Goal: Task Accomplishment & Management: Manage account settings

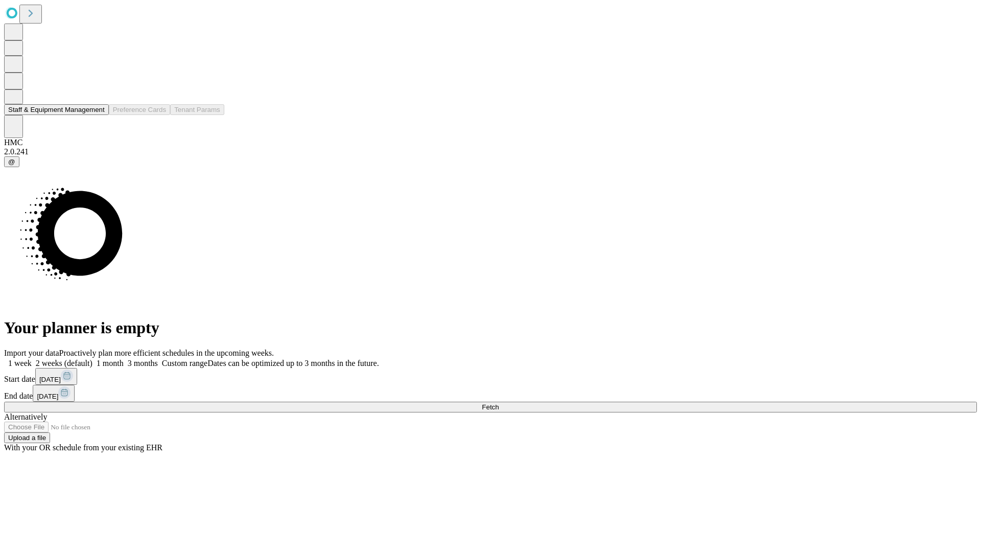
click at [96, 115] on button "Staff & Equipment Management" at bounding box center [56, 109] width 105 height 11
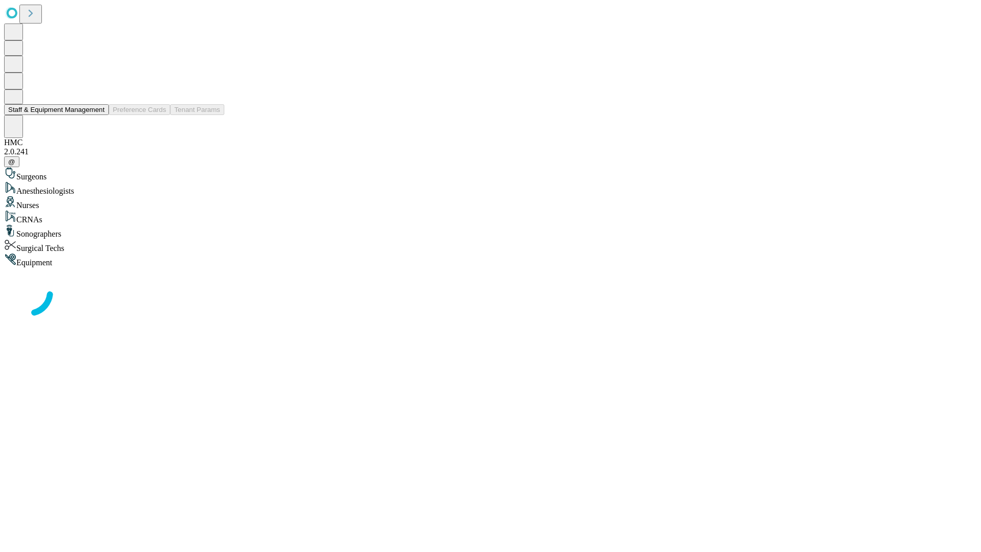
click at [98, 115] on button "Staff & Equipment Management" at bounding box center [56, 109] width 105 height 11
